Goal: Information Seeking & Learning: Check status

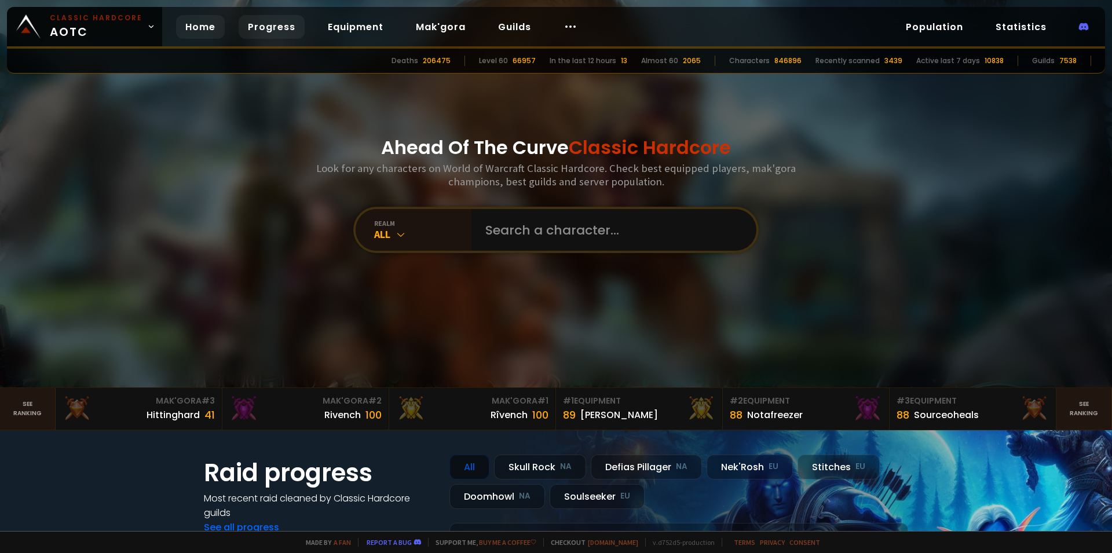
click at [251, 25] on link "Progress" at bounding box center [272, 27] width 66 height 24
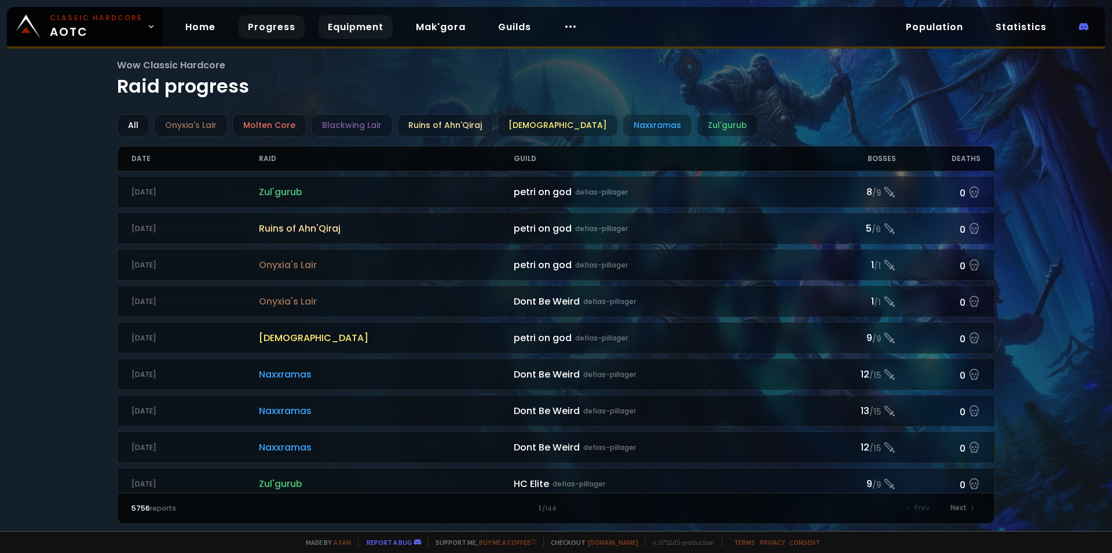
click at [346, 18] on link "Equipment" at bounding box center [355, 27] width 74 height 24
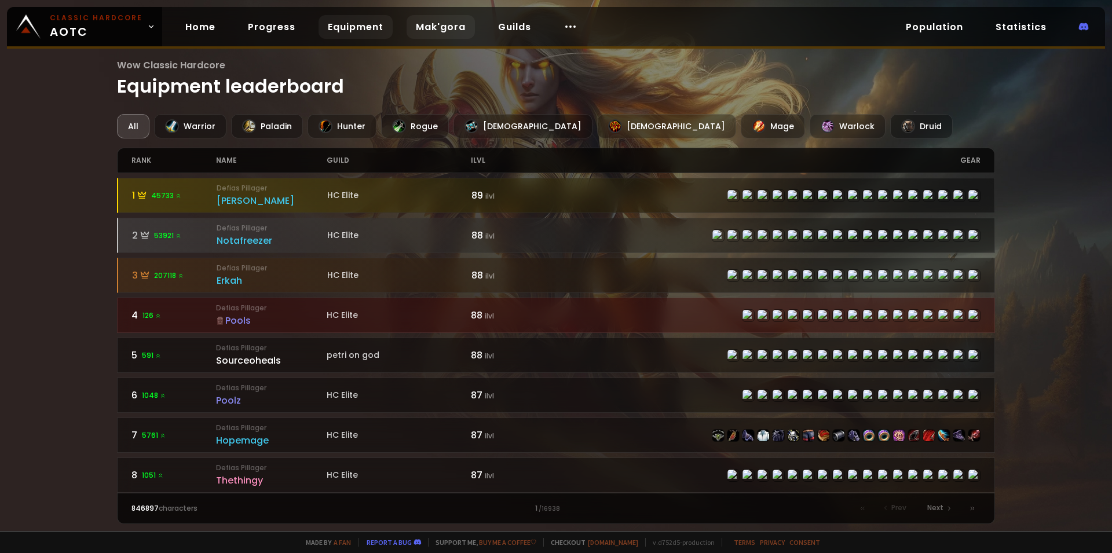
click at [410, 30] on link "Mak'gora" at bounding box center [440, 27] width 68 height 24
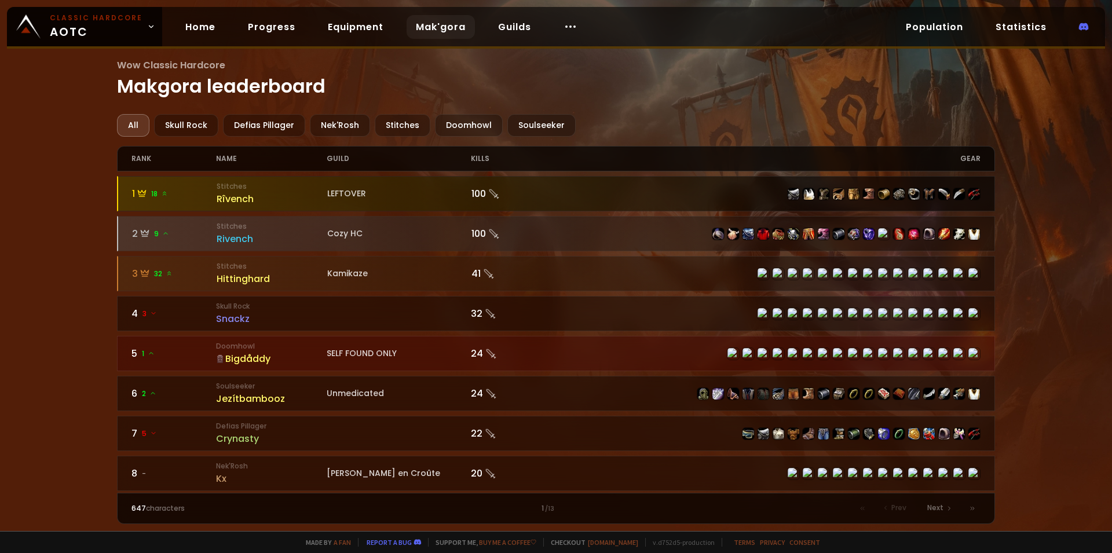
click at [244, 203] on div "Rîvench" at bounding box center [272, 199] width 111 height 14
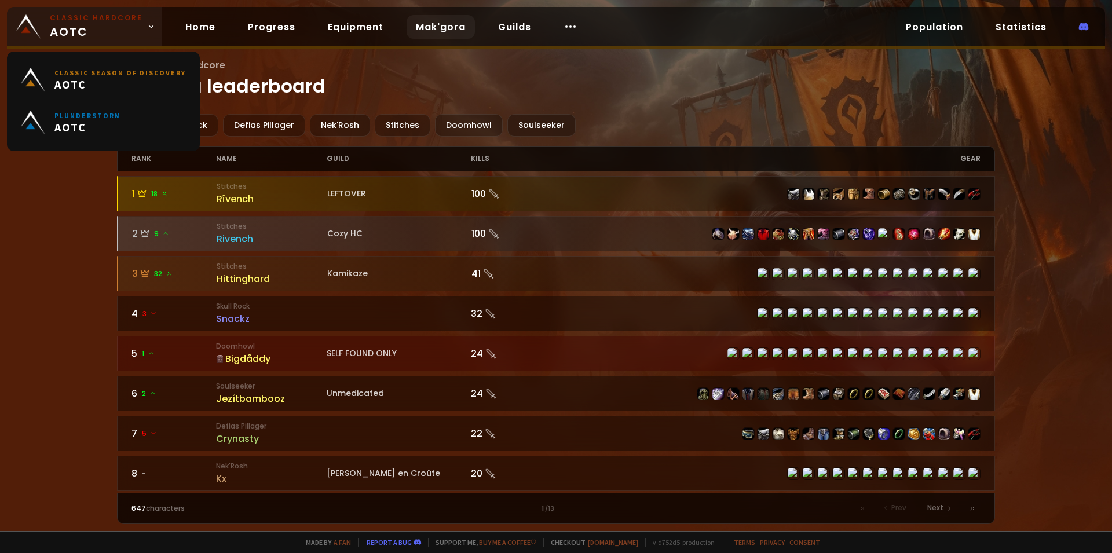
click at [89, 25] on span "Classic Hardcore AOTC" at bounding box center [96, 27] width 93 height 28
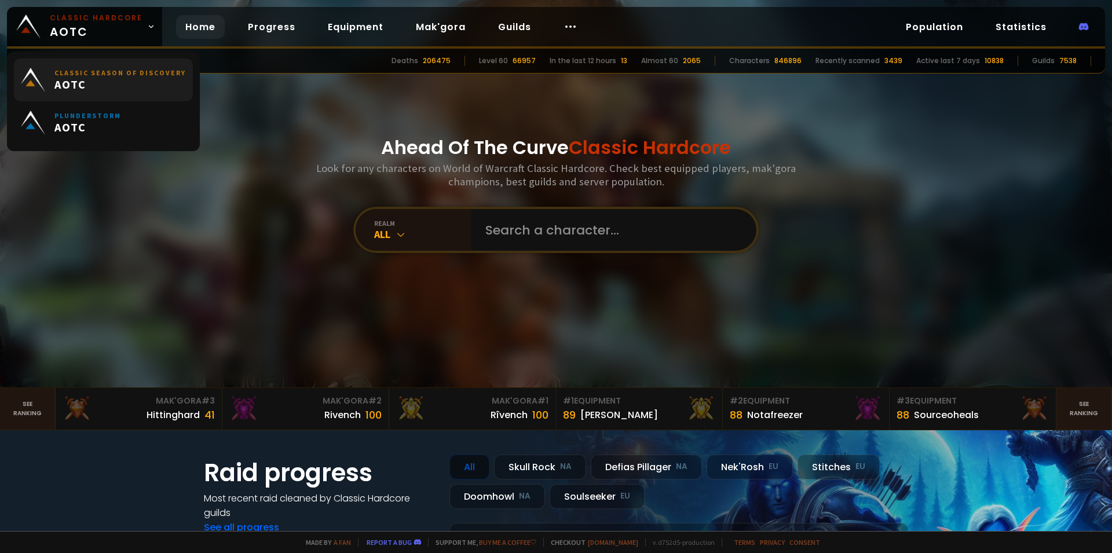
click at [93, 84] on span "AOTC" at bounding box center [119, 84] width 131 height 14
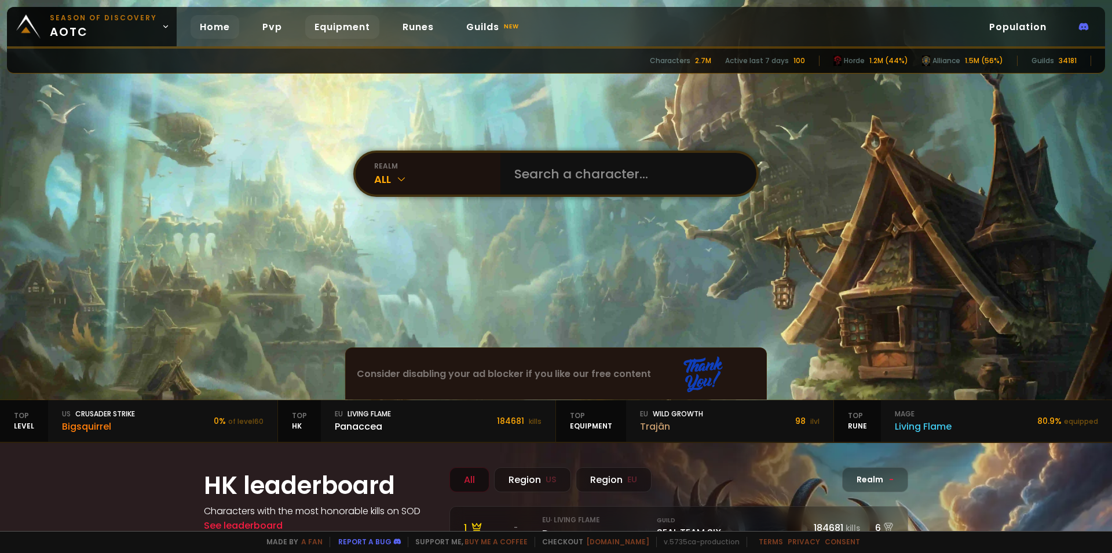
click at [328, 24] on link "Equipment" at bounding box center [342, 27] width 74 height 24
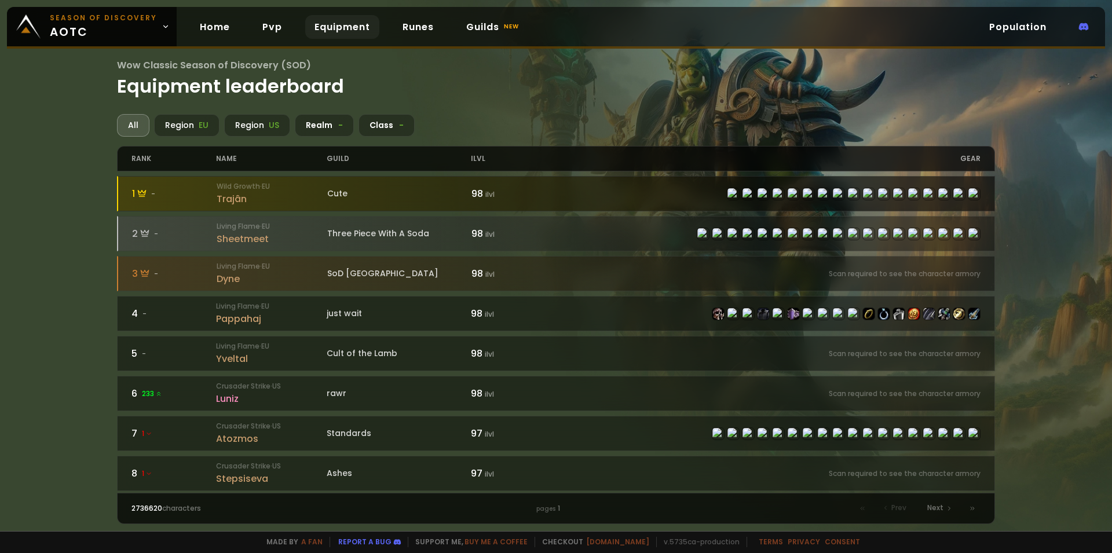
click at [262, 206] on div "Trajân" at bounding box center [272, 199] width 111 height 14
